Goal: Check status: Check status

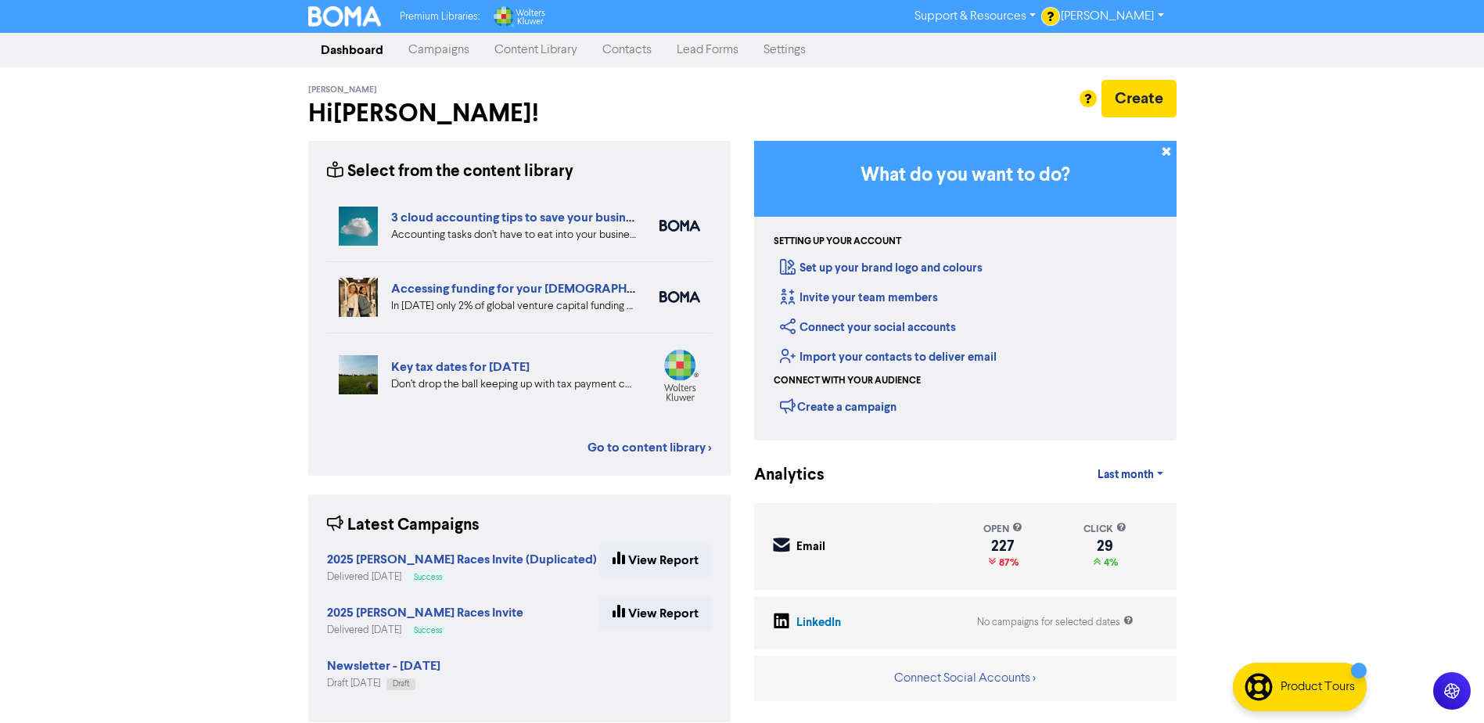
click at [438, 52] on link "Campaigns" at bounding box center [439, 49] width 86 height 31
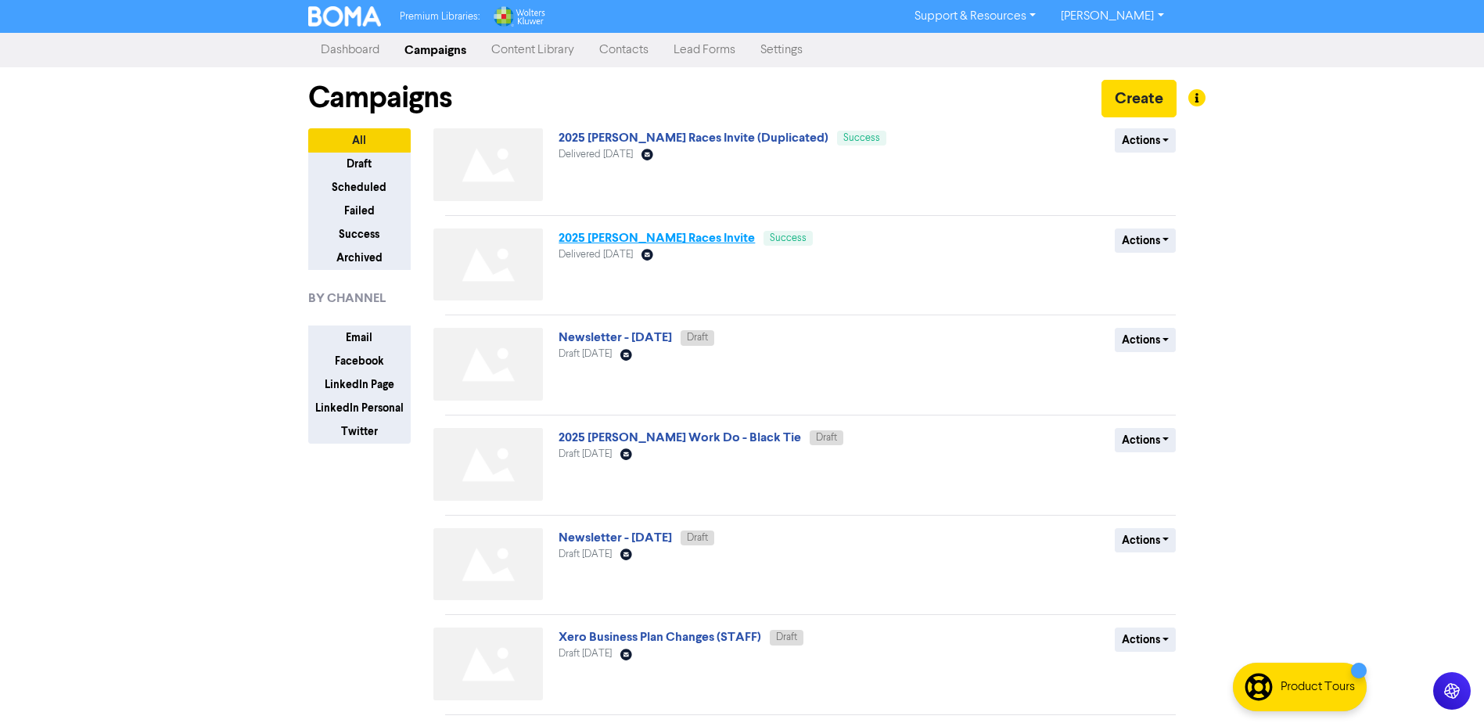
click at [735, 240] on link "2025 [PERSON_NAME] Races Invite" at bounding box center [657, 238] width 196 height 16
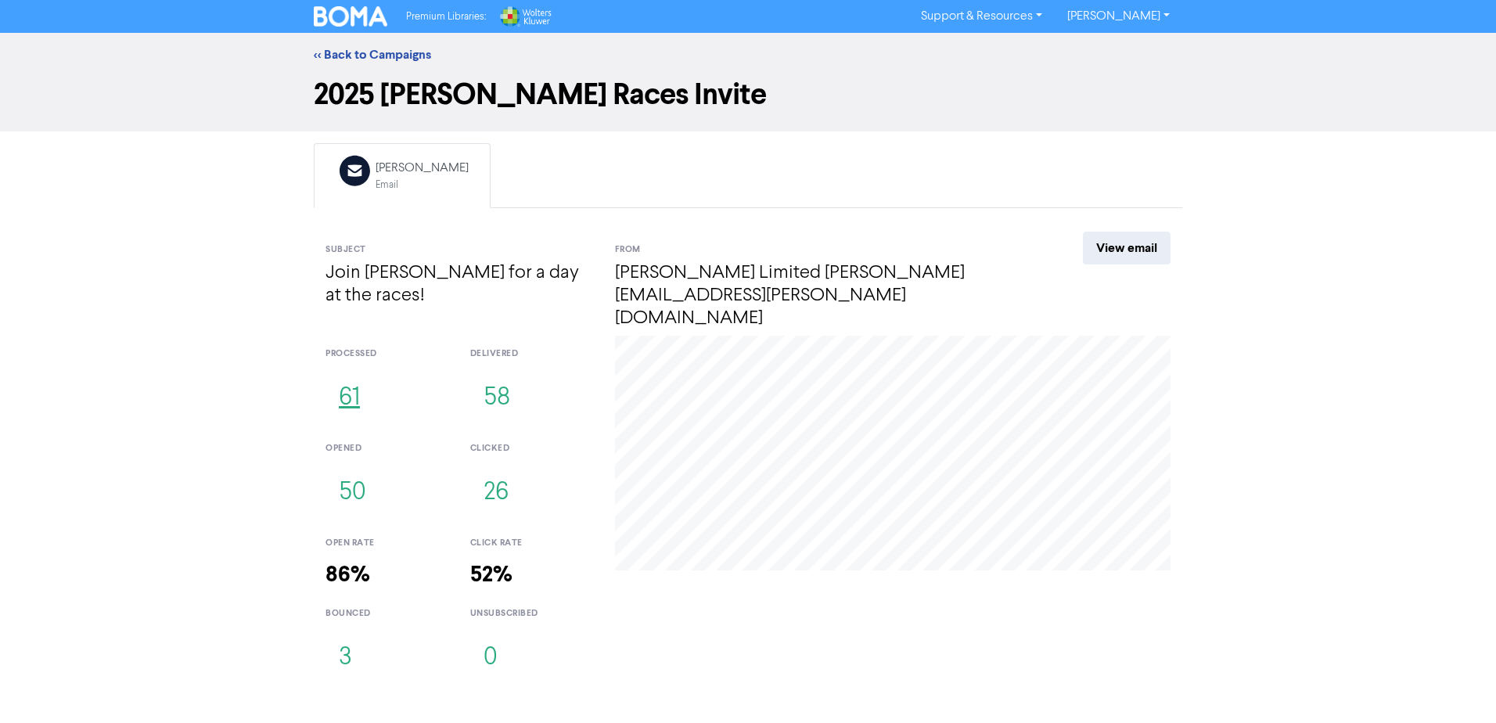
click at [358, 381] on button "61" at bounding box center [349, 398] width 48 height 52
